Goal: Go to known website: Access a specific website the user already knows

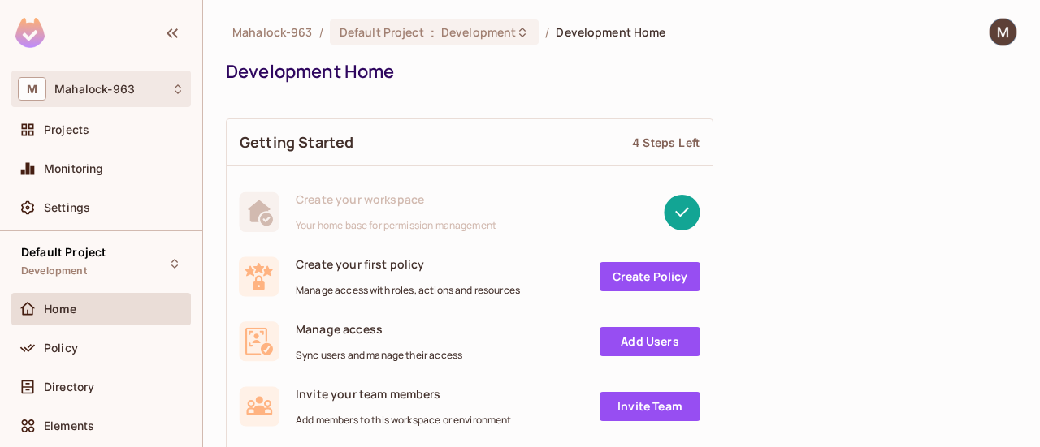
click at [169, 93] on div "M Mahalock-963" at bounding box center [101, 89] width 166 height 24
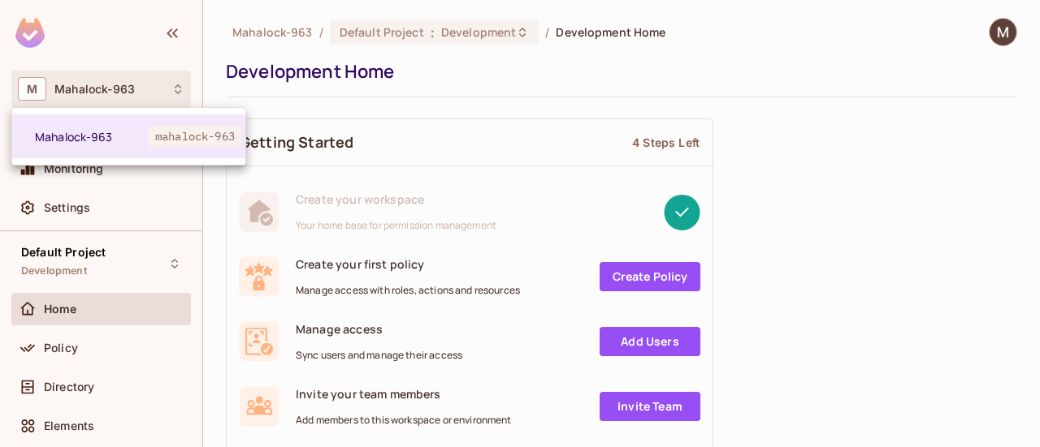
click at [255, 43] on div at bounding box center [520, 223] width 1040 height 447
